Goal: Transaction & Acquisition: Purchase product/service

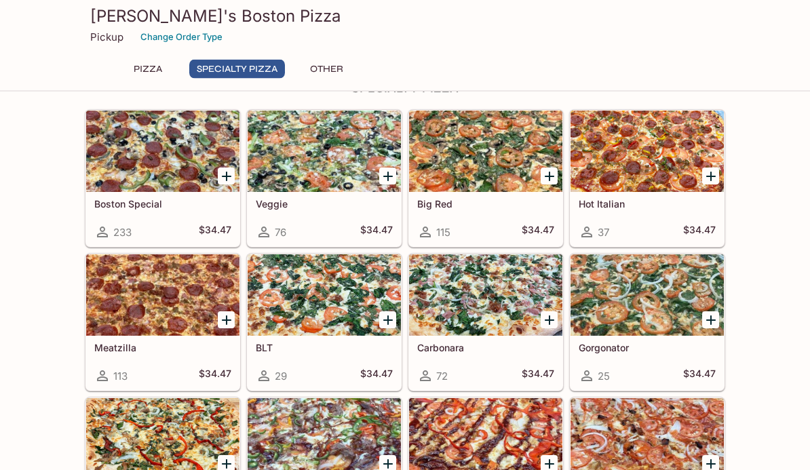
scroll to position [679, 0]
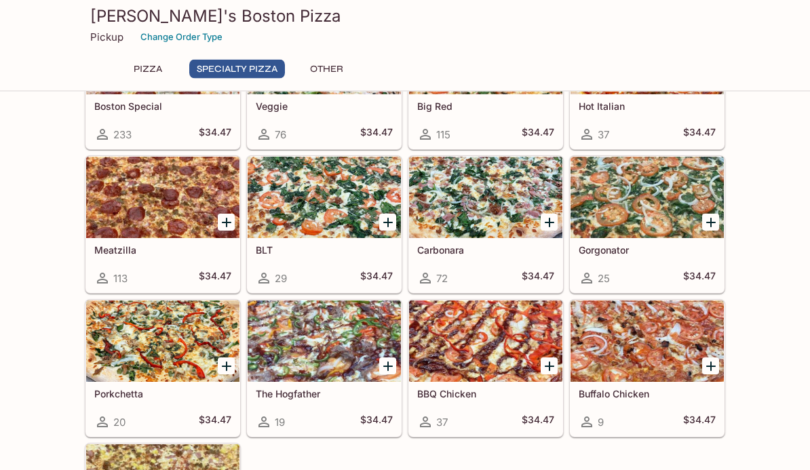
click at [749, 470] on div "This restaurant is currently closed and will open [DATE] at 12:15 PM . You may …" at bounding box center [405, 103] width 810 height 1347
click at [306, 343] on div at bounding box center [324, 341] width 153 height 81
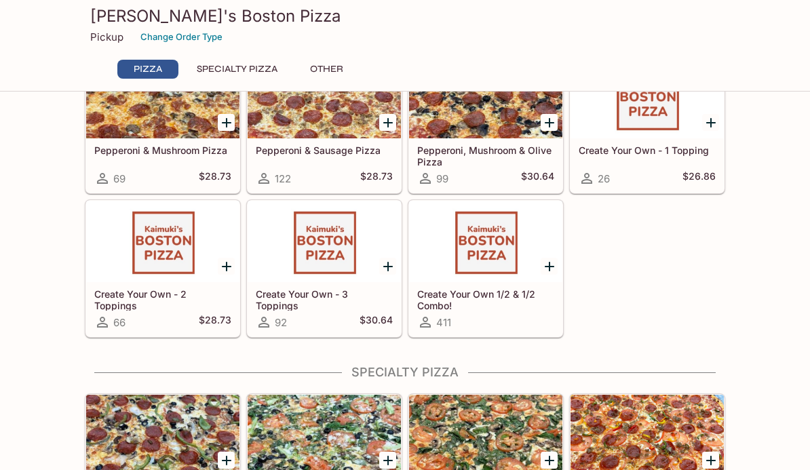
scroll to position [296, 0]
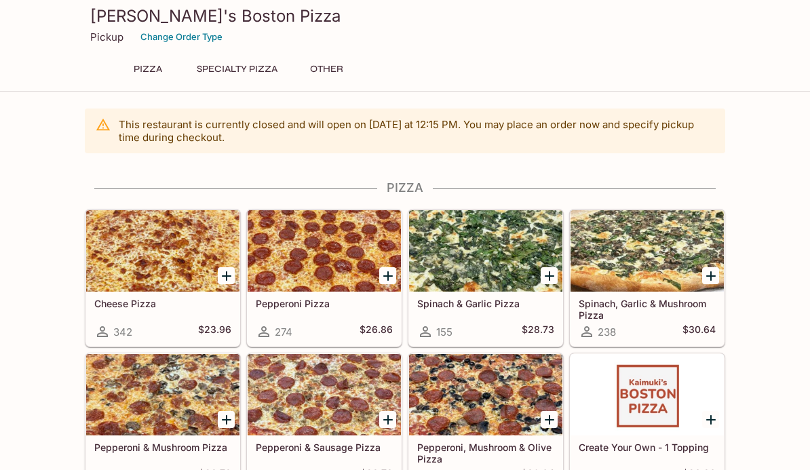
click at [650, 282] on div at bounding box center [647, 250] width 153 height 81
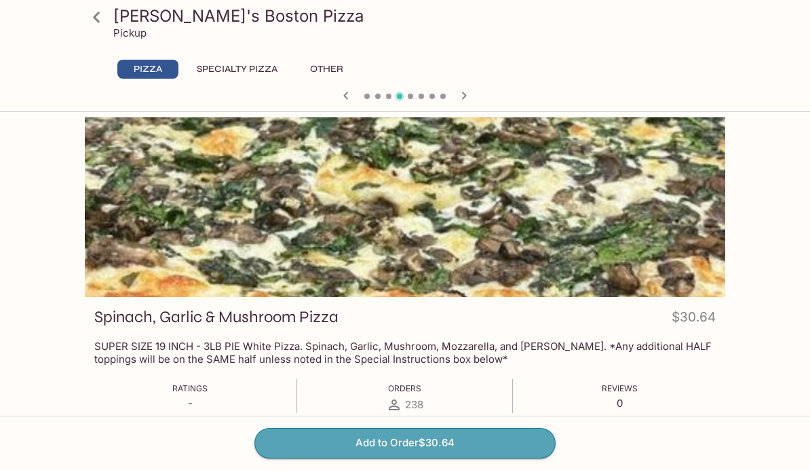
click at [326, 439] on button "Add to Order $30.64" at bounding box center [405, 443] width 301 height 30
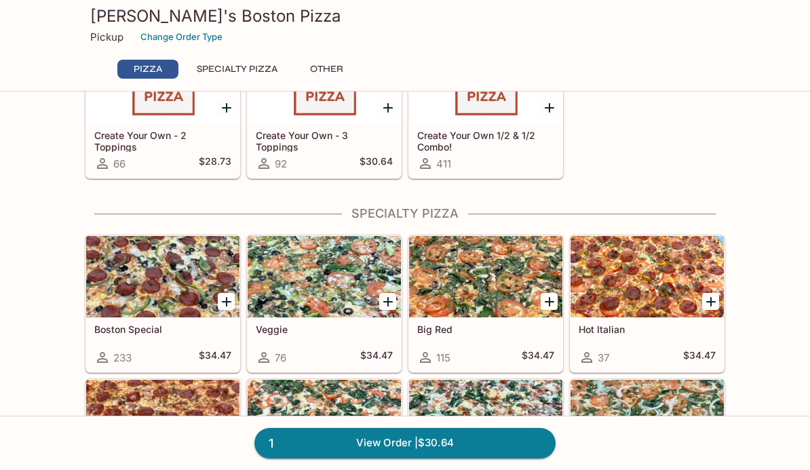
scroll to position [487, 0]
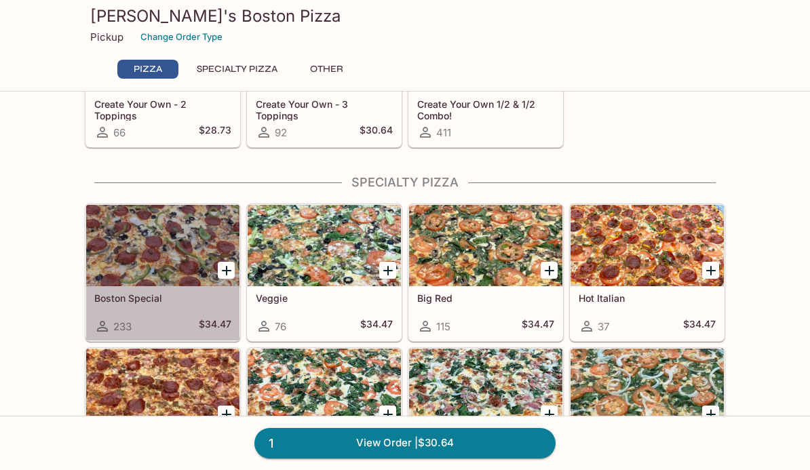
click at [172, 250] on div at bounding box center [162, 245] width 153 height 81
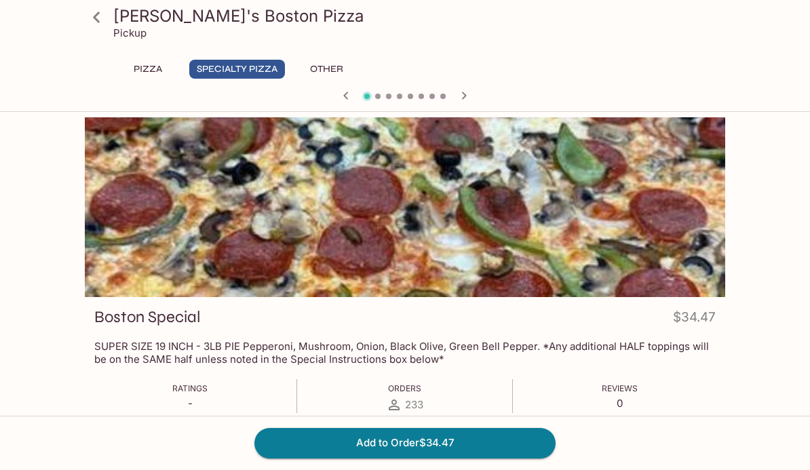
click at [464, 100] on icon "button" at bounding box center [464, 96] width 16 height 16
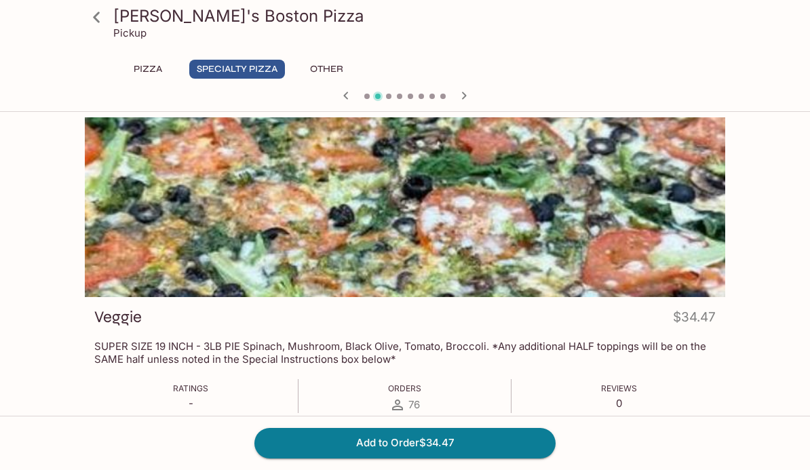
click at [340, 96] on icon "button" at bounding box center [346, 96] width 16 height 16
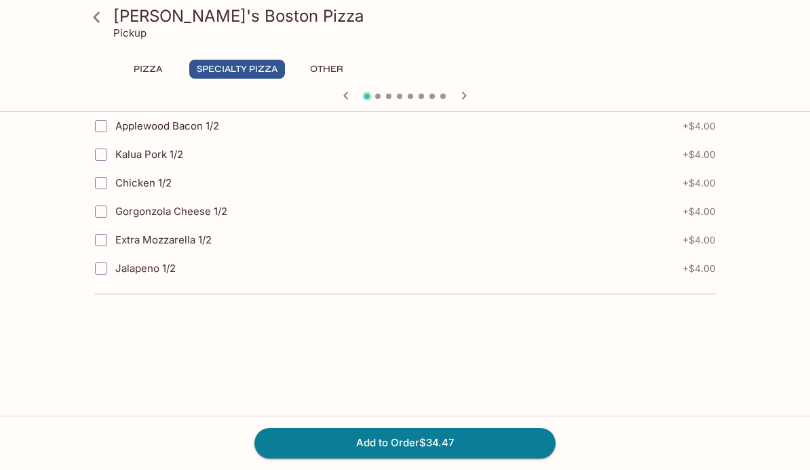
scroll to position [1341, 0]
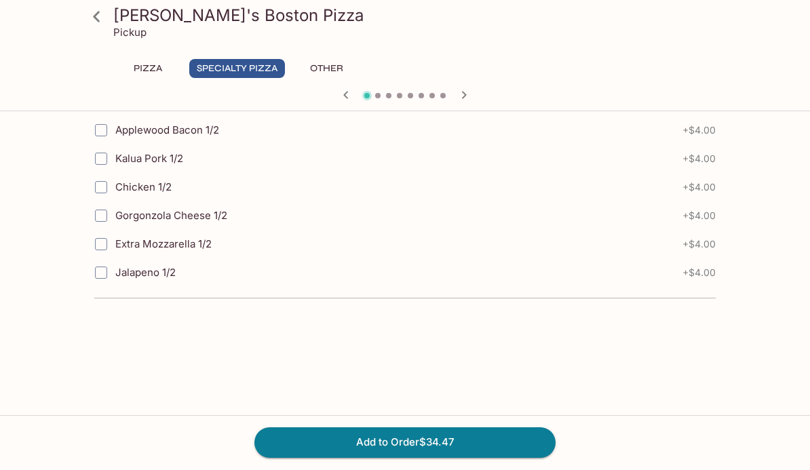
click at [692, 278] on span "+ $4.00" at bounding box center [699, 273] width 33 height 11
click at [704, 280] on div "Jalapeno 1/2 + $4.00" at bounding box center [405, 273] width 622 height 29
click at [104, 272] on input "Jalapeno 1/2" at bounding box center [101, 272] width 27 height 27
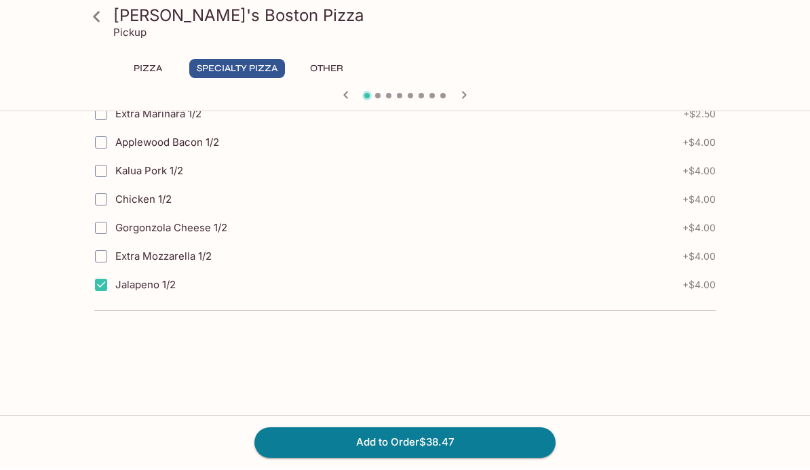
click at [107, 282] on input "Jalapeno 1/2" at bounding box center [101, 285] width 27 height 27
checkbox input "false"
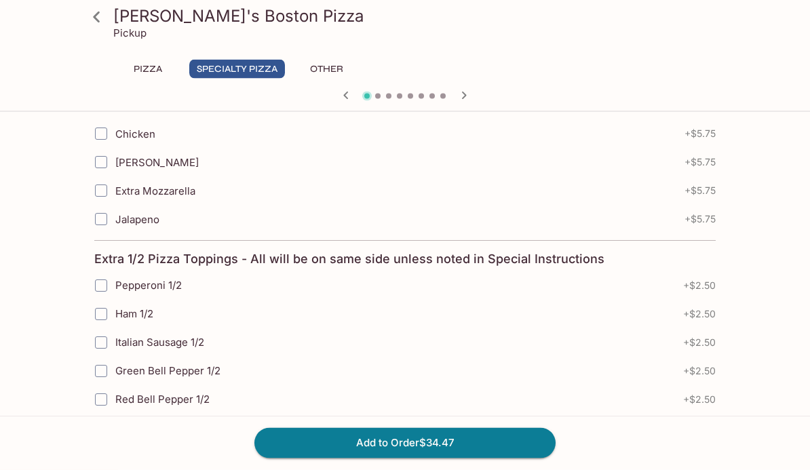
scroll to position [783, 0]
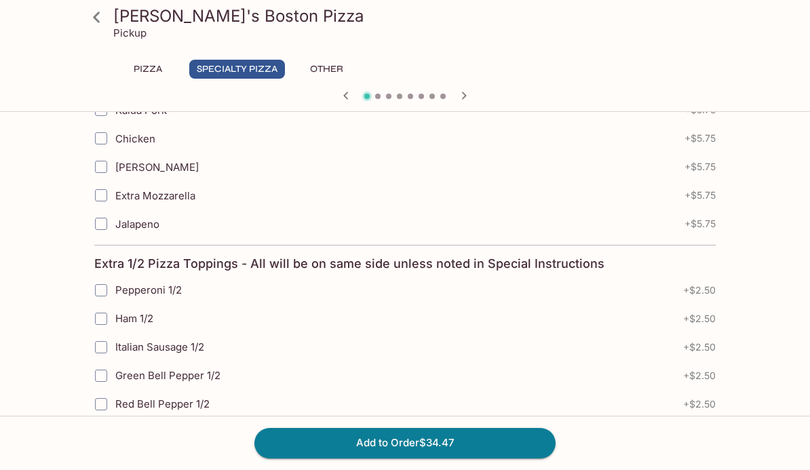
click at [520, 443] on button "Add to Order $34.47" at bounding box center [405, 443] width 301 height 30
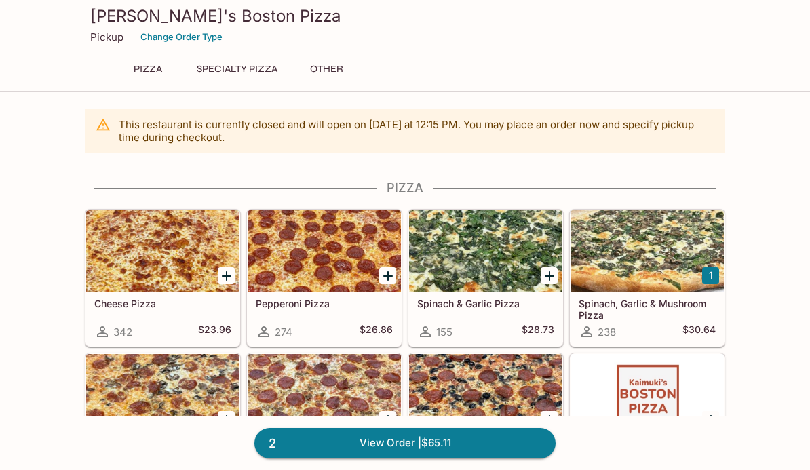
click at [531, 445] on link "2 View Order | $65.11" at bounding box center [405, 443] width 301 height 30
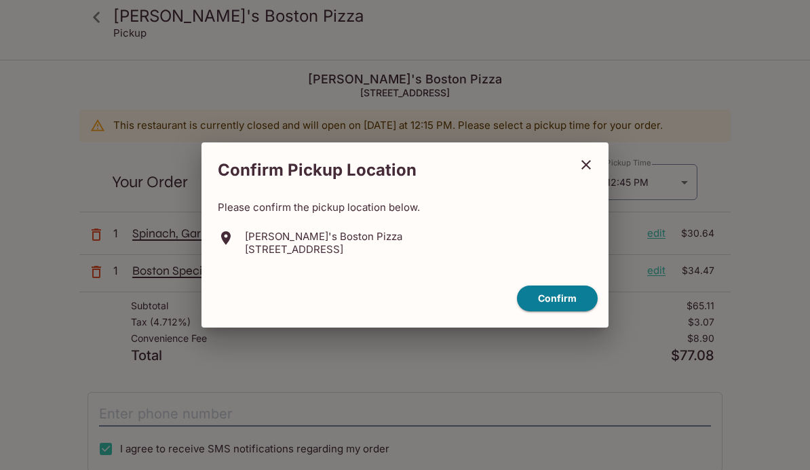
click at [575, 299] on button "Confirm" at bounding box center [557, 299] width 81 height 26
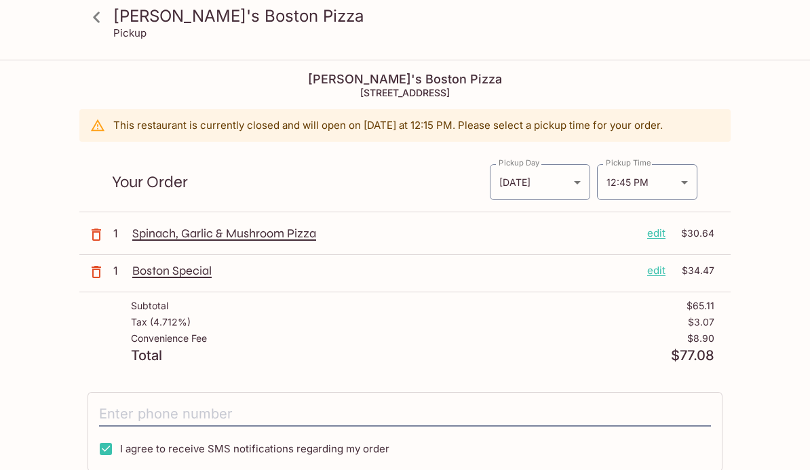
click at [685, 182] on body "Kaimuki's Boston Pizza Pickup Kaimuki's Boston Pizza 3506 Waialae Ave, Honolulu…" at bounding box center [405, 296] width 810 height 470
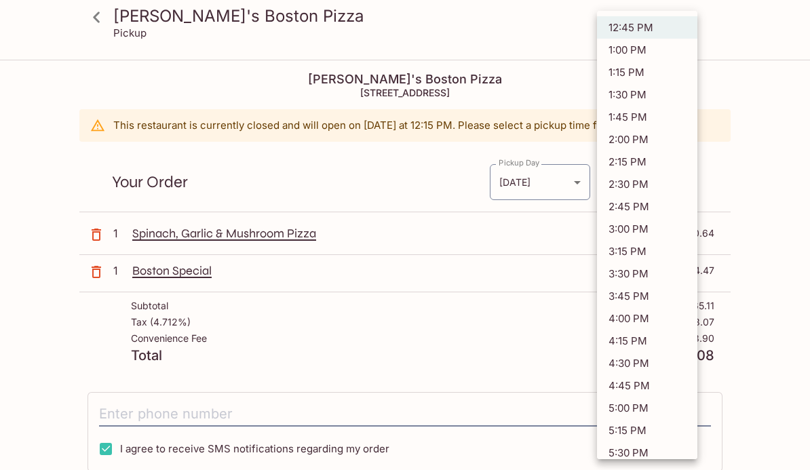
click at [651, 371] on li "4:30 PM" at bounding box center [647, 363] width 100 height 22
type input "2025-08-11T02:30:00.000000Z"
